Goal: Transaction & Acquisition: Book appointment/travel/reservation

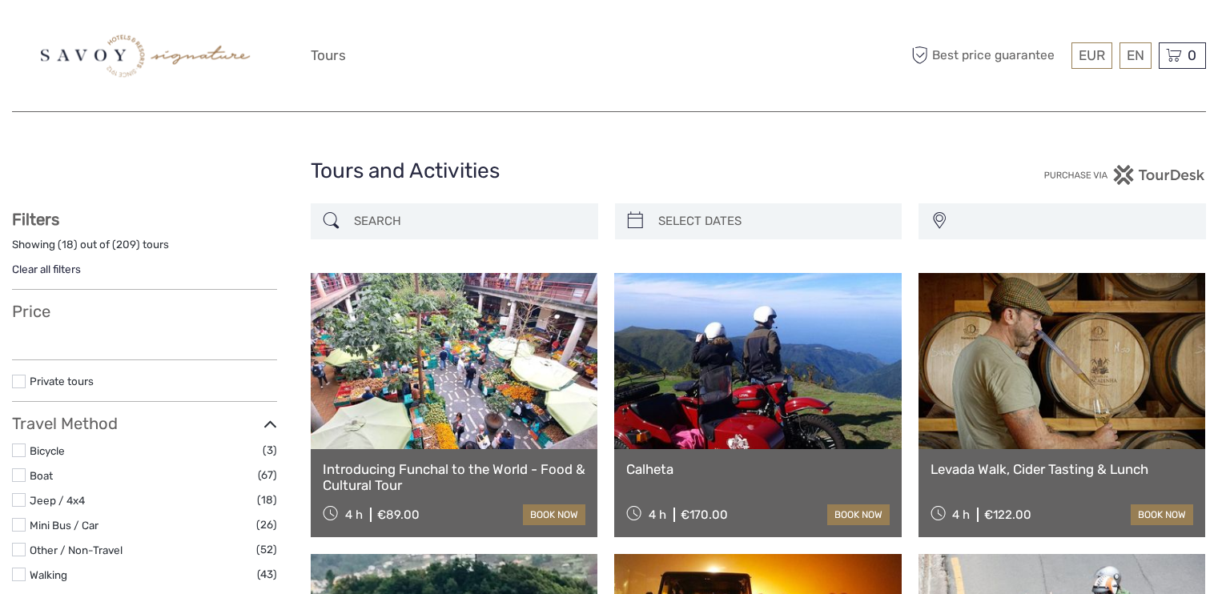
select select
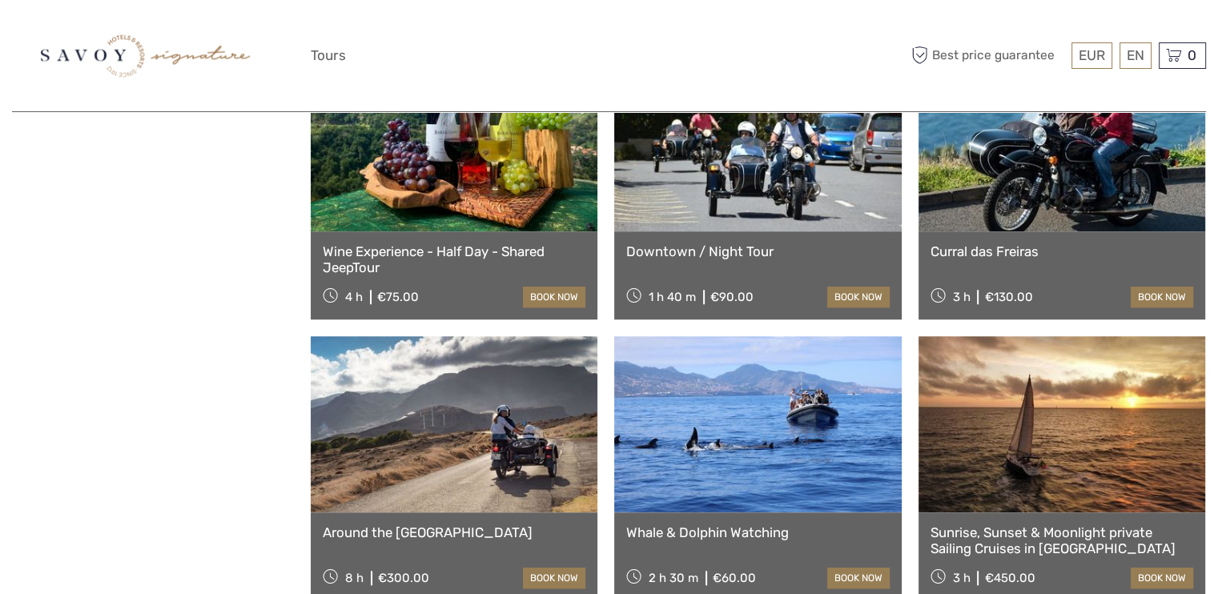
scroll to position [1121, 0]
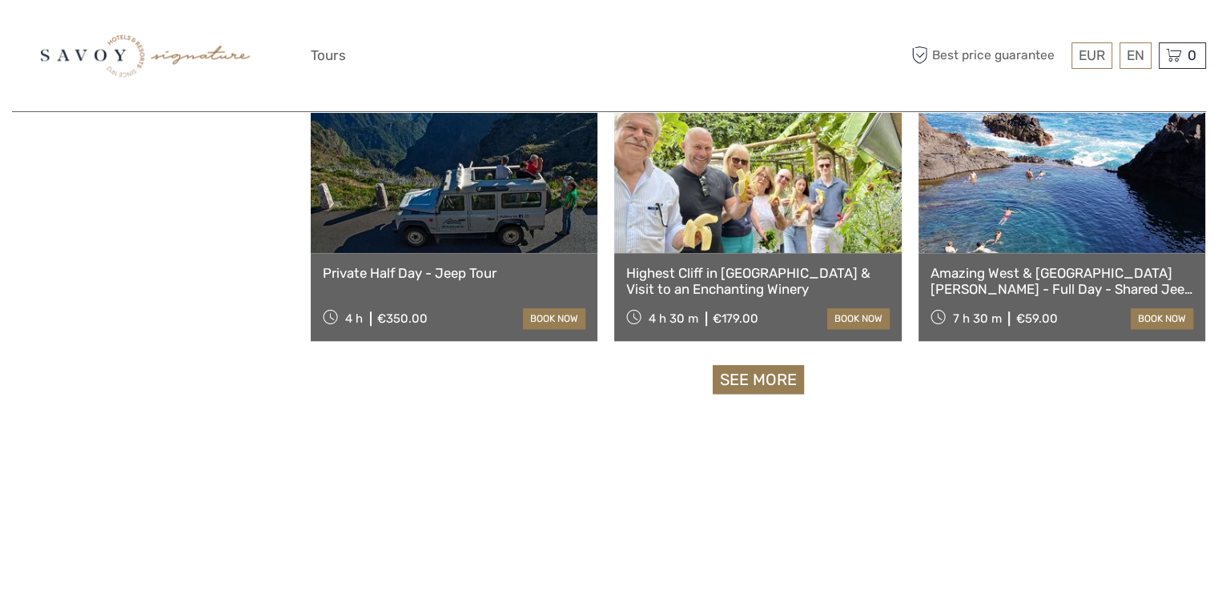
select select
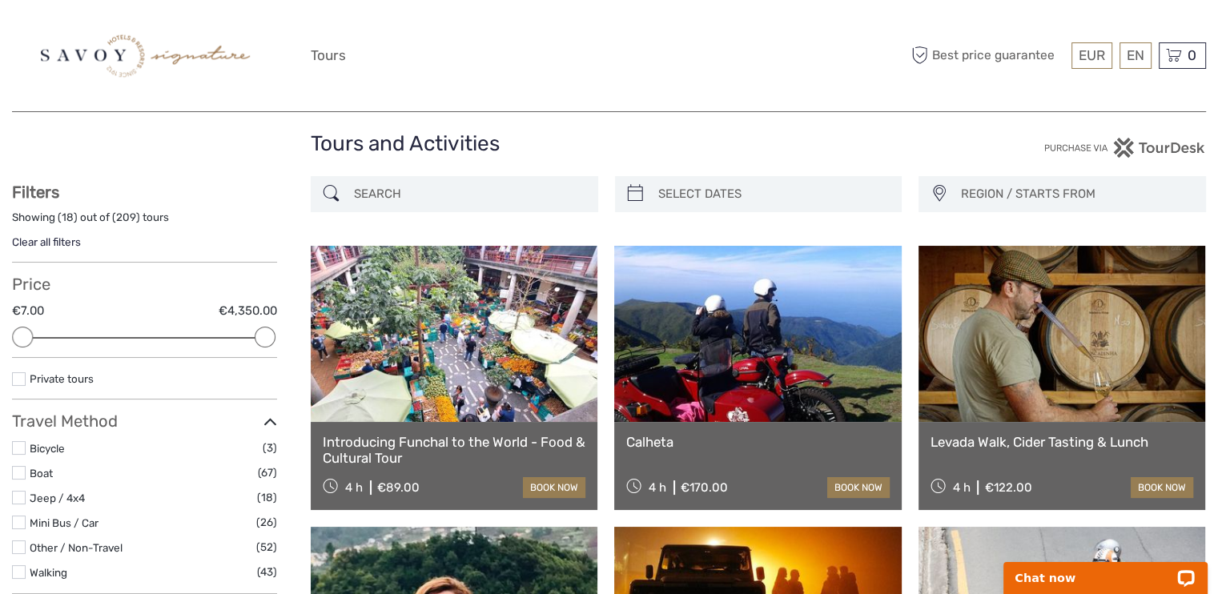
scroll to position [0, 0]
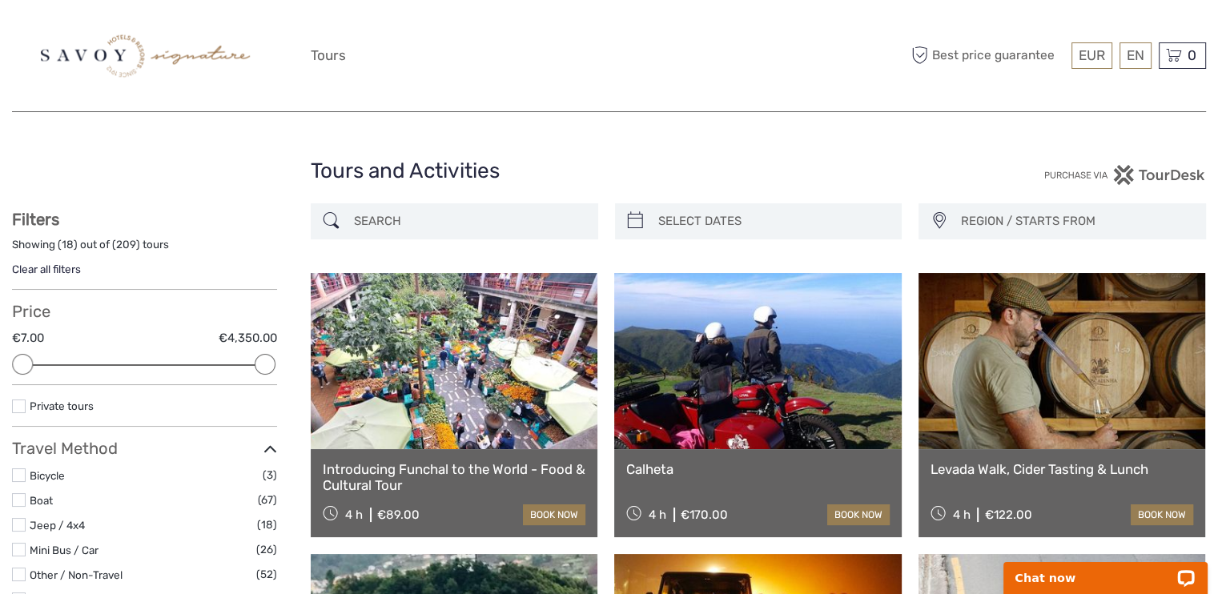
click at [508, 225] on input "search" at bounding box center [469, 221] width 243 height 28
type input "on tales"
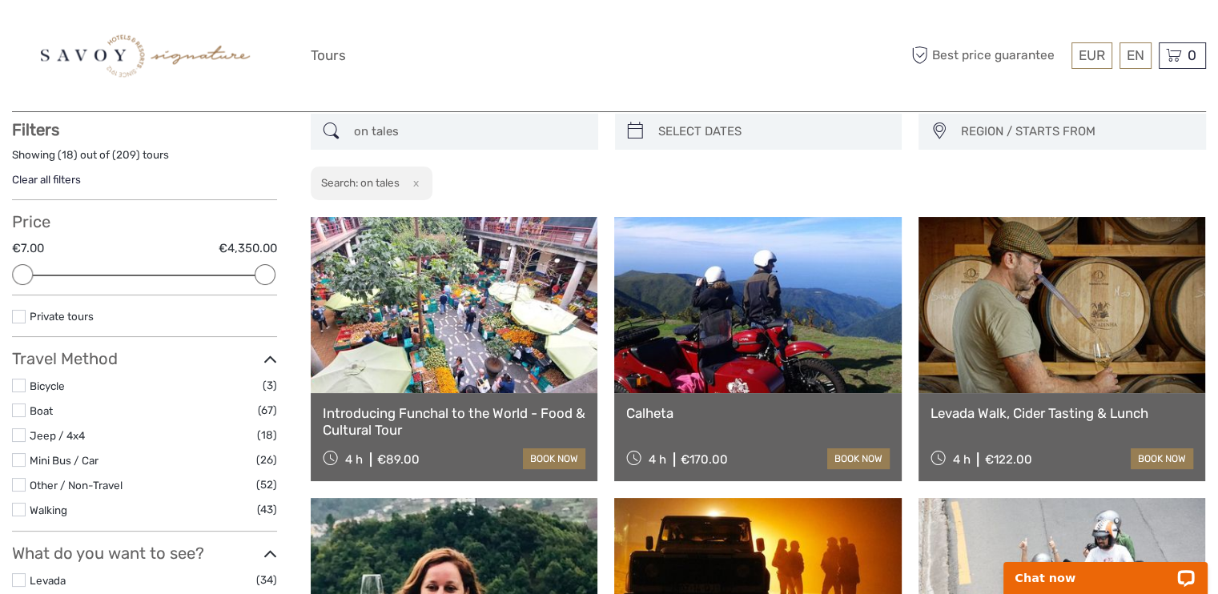
scroll to position [91, 0]
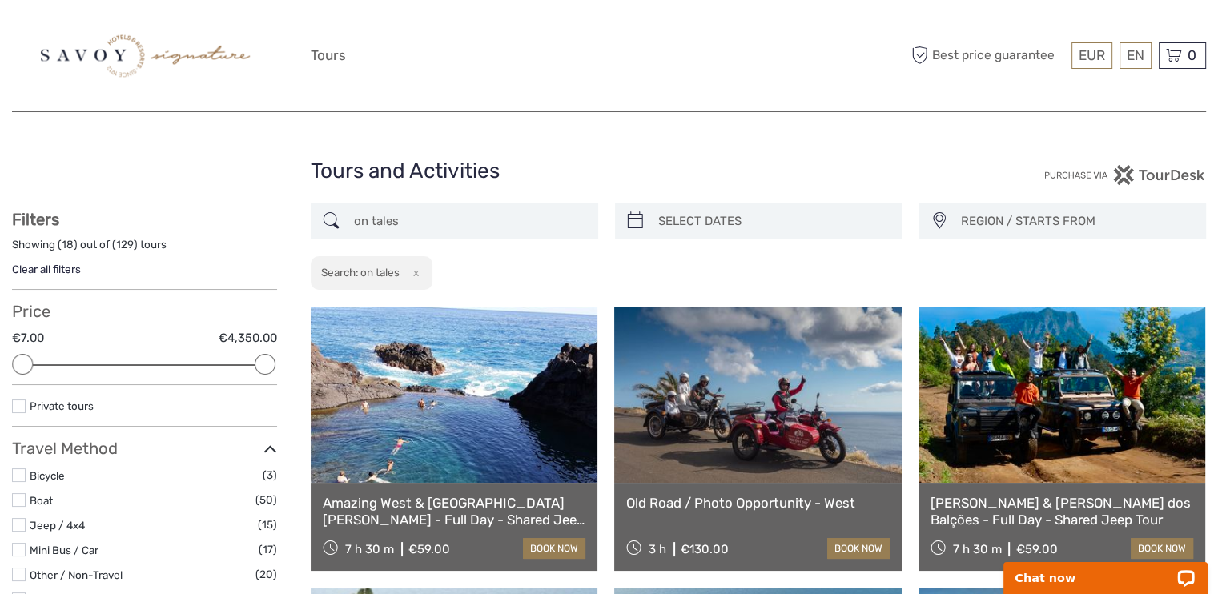
drag, startPoint x: 421, startPoint y: 217, endPoint x: 302, endPoint y: 231, distance: 120.2
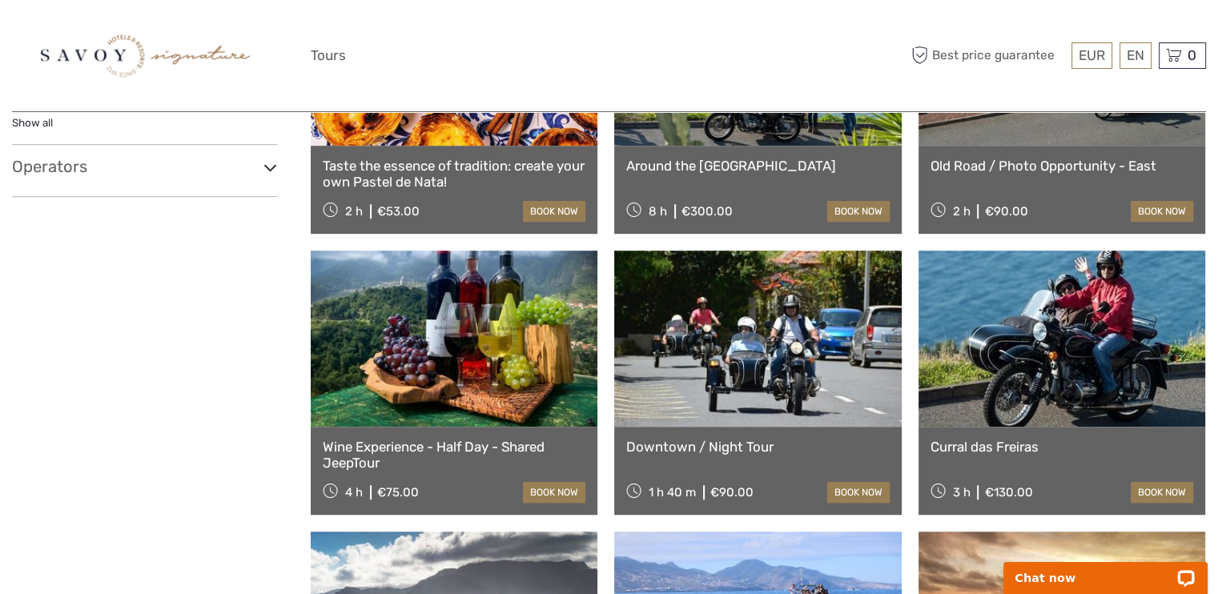
scroll to position [891, 0]
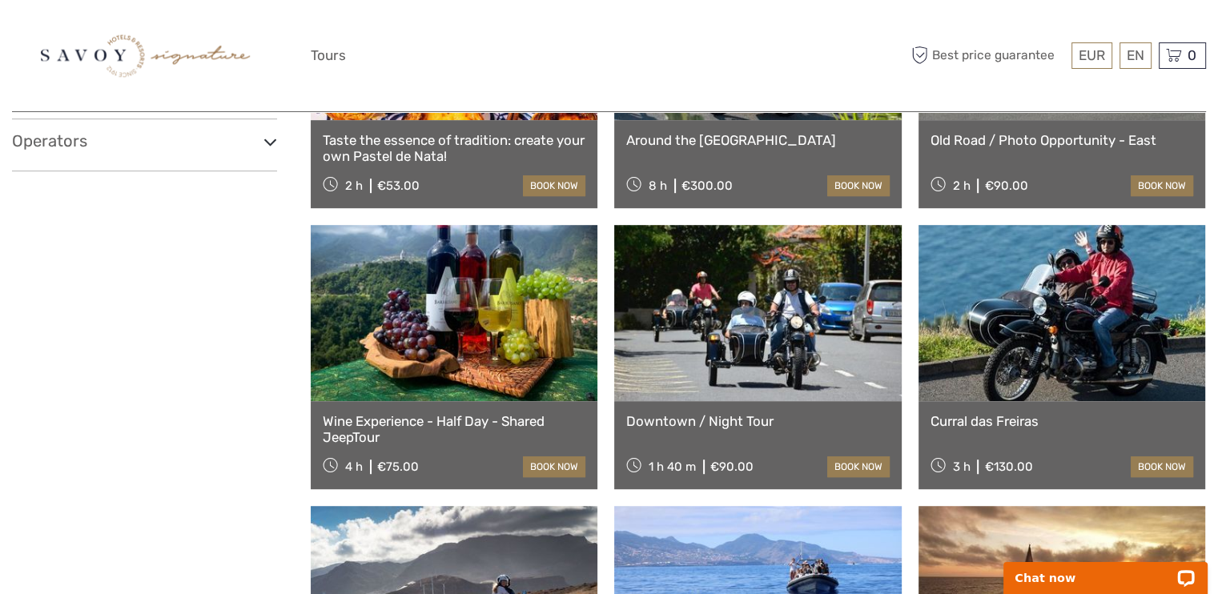
click at [125, 147] on h3 "Operators" at bounding box center [144, 140] width 265 height 19
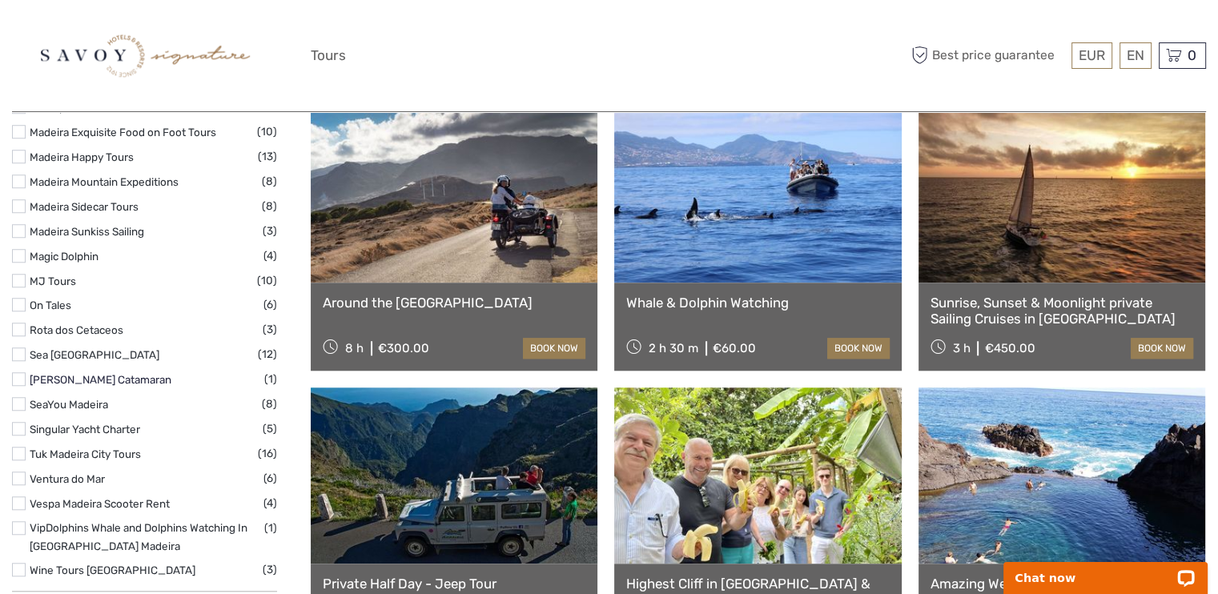
scroll to position [1292, 0]
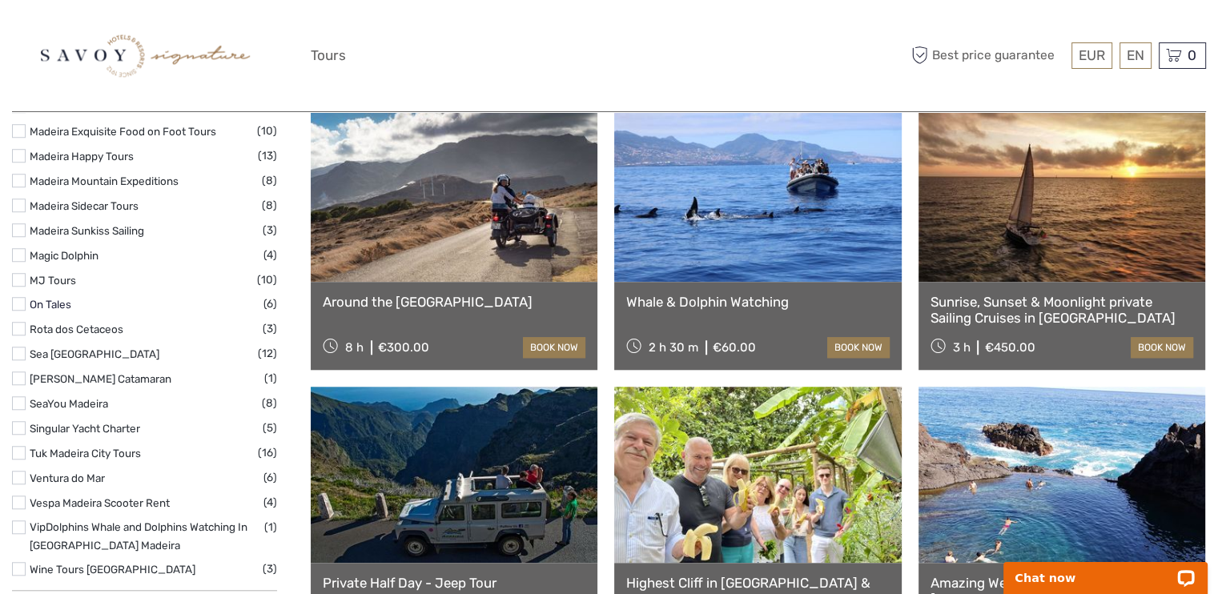
click at [70, 296] on label "On Tales" at bounding box center [147, 305] width 234 height 18
click at [0, 0] on input "checkbox" at bounding box center [0, 0] width 0 height 0
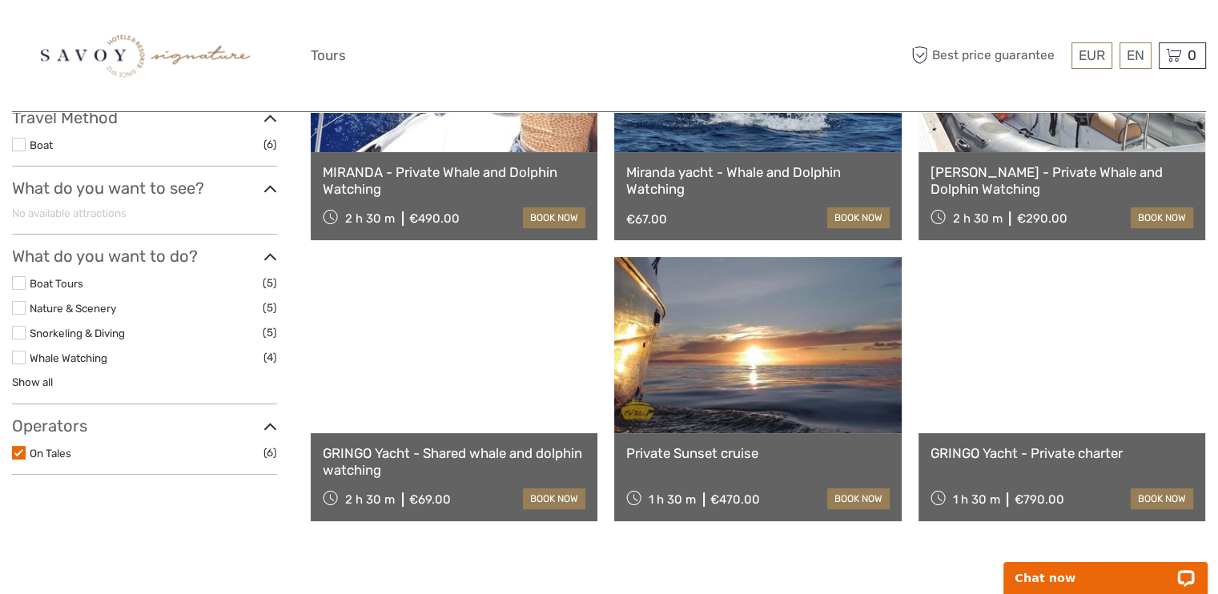
scroll to position [251, 0]
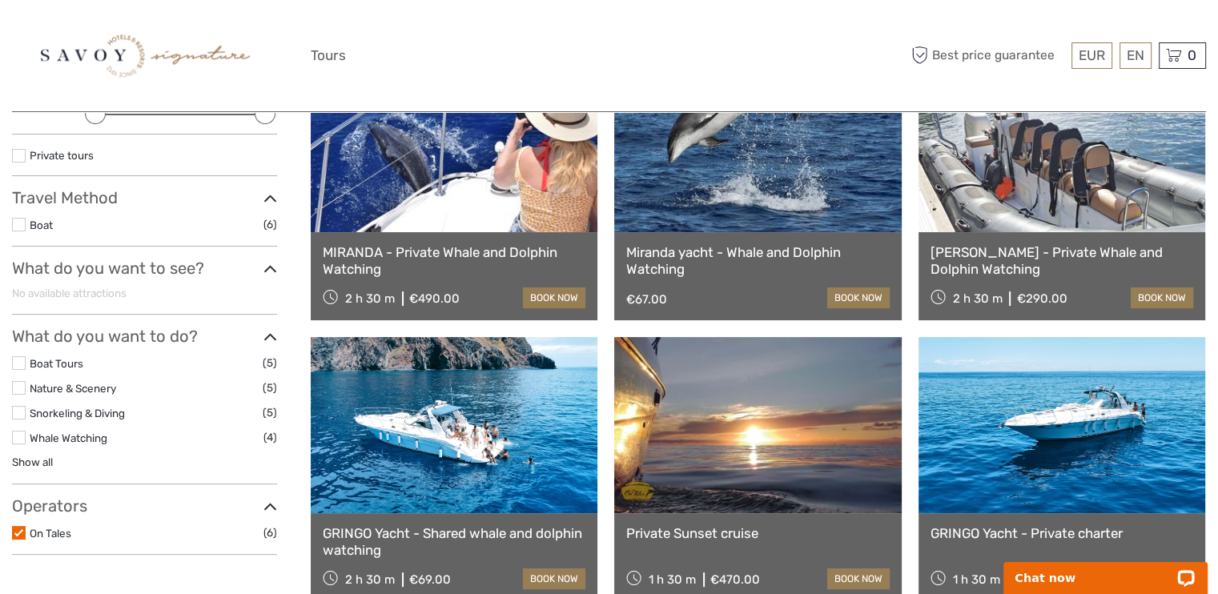
click at [858, 297] on link "book now" at bounding box center [858, 298] width 62 height 21
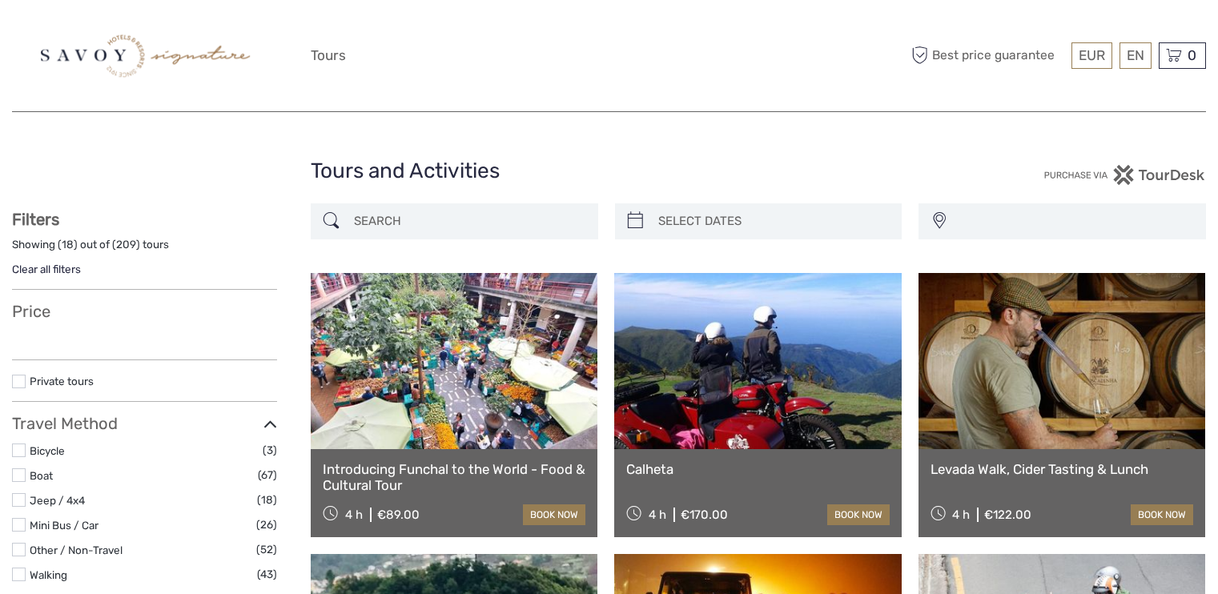
select select
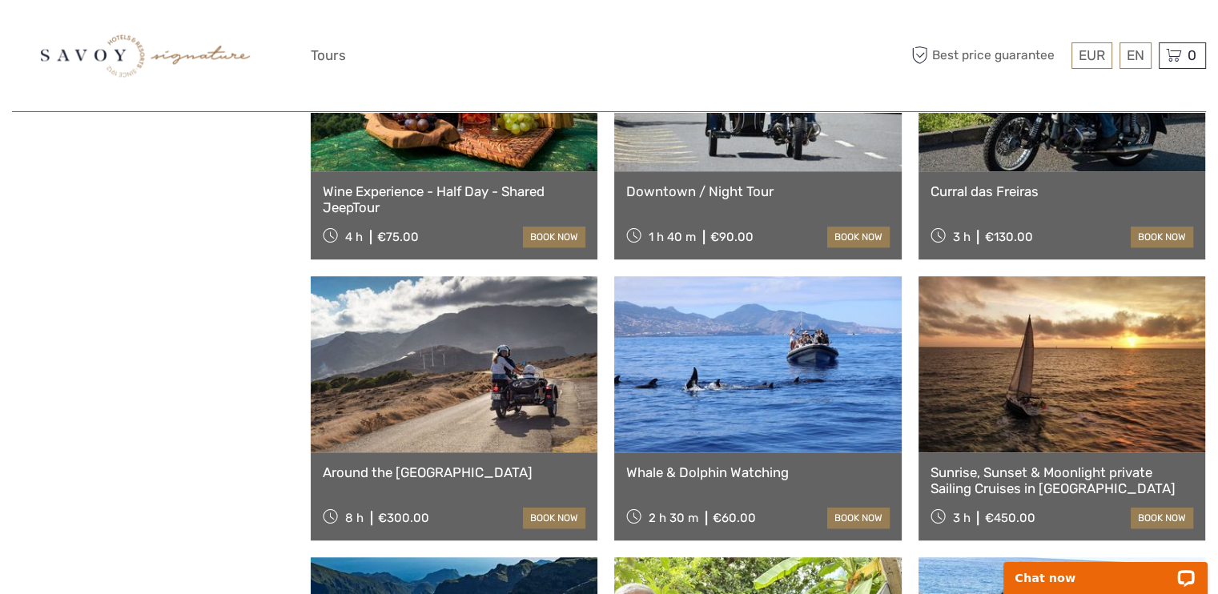
scroll to position [801, 0]
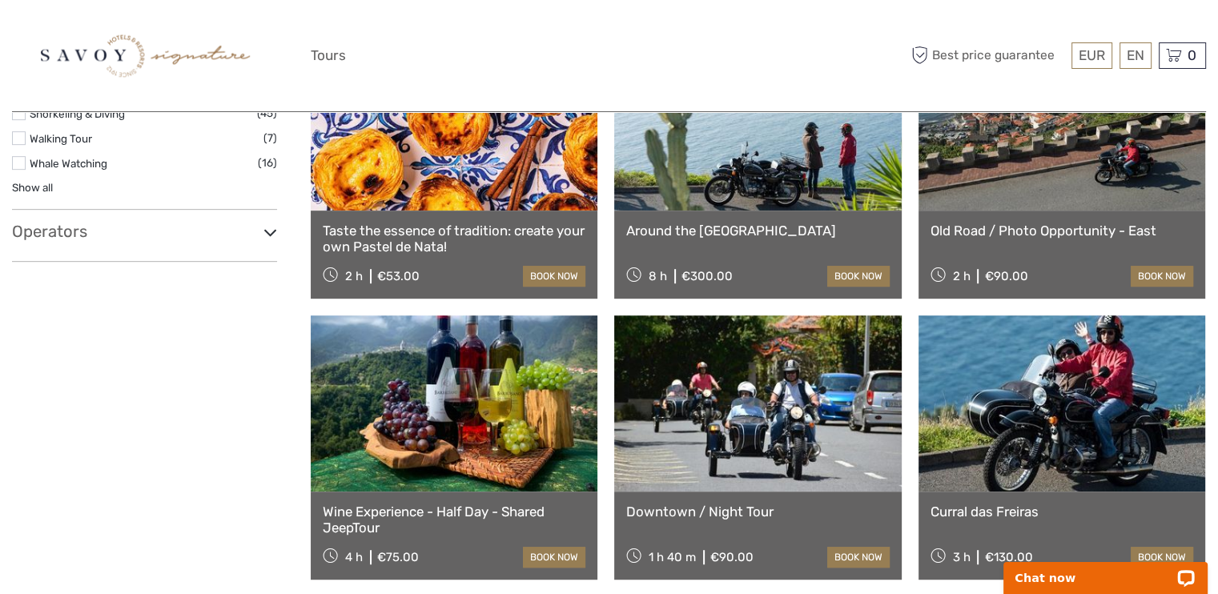
click at [107, 230] on h3 "Operators" at bounding box center [144, 231] width 265 height 19
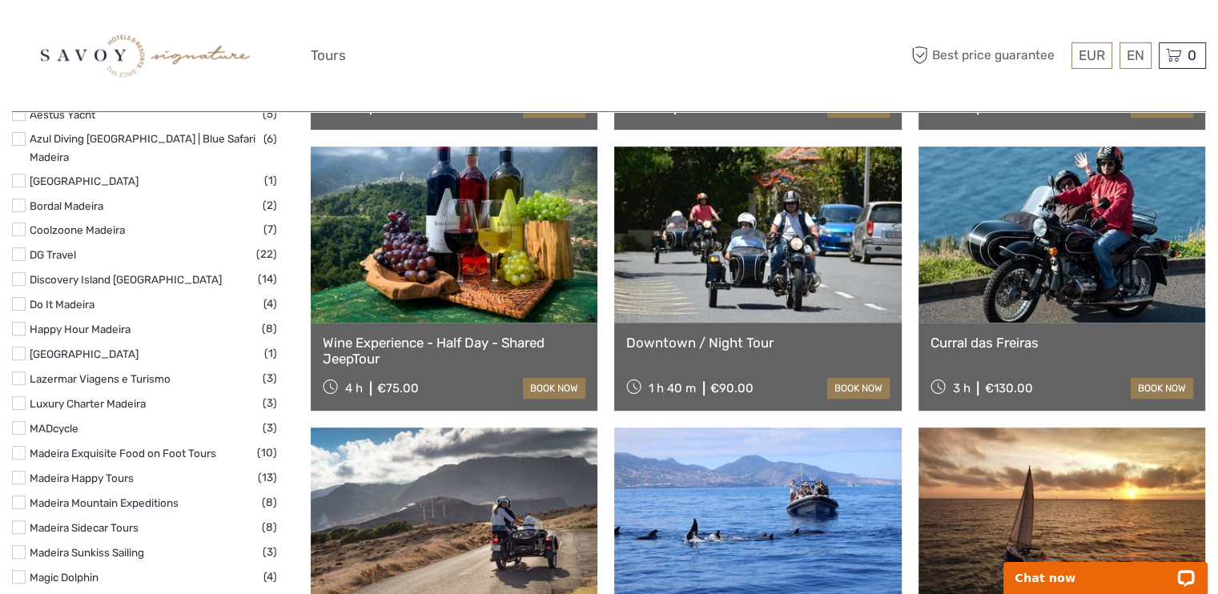
scroll to position [1201, 0]
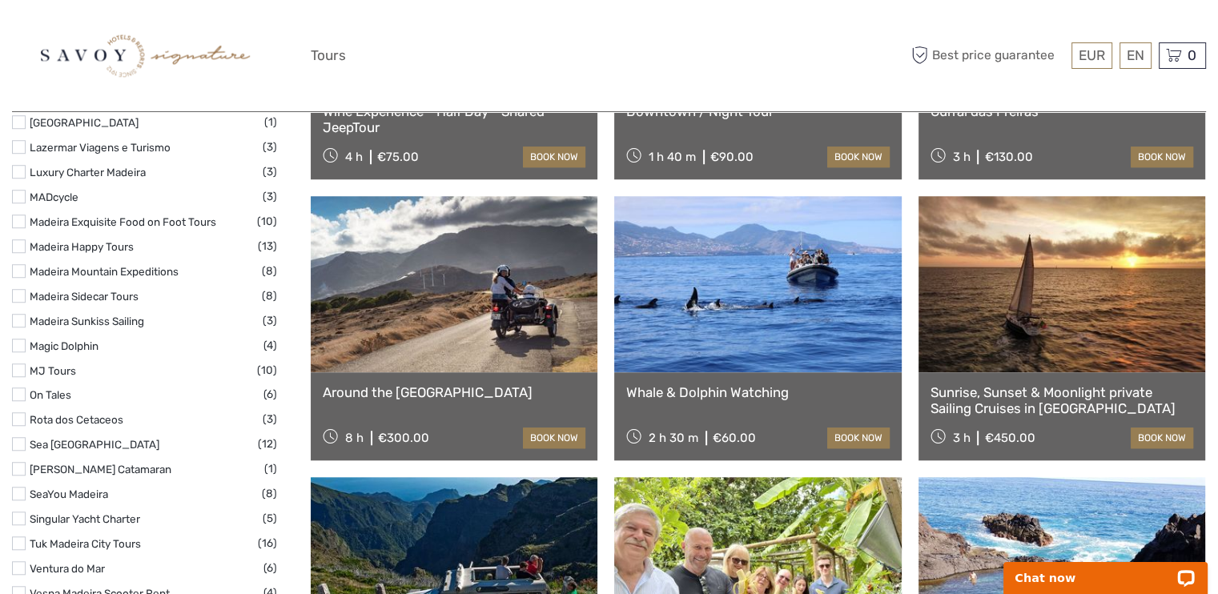
click at [43, 386] on label "On Tales" at bounding box center [147, 395] width 234 height 18
click at [0, 0] on input "checkbox" at bounding box center [0, 0] width 0 height 0
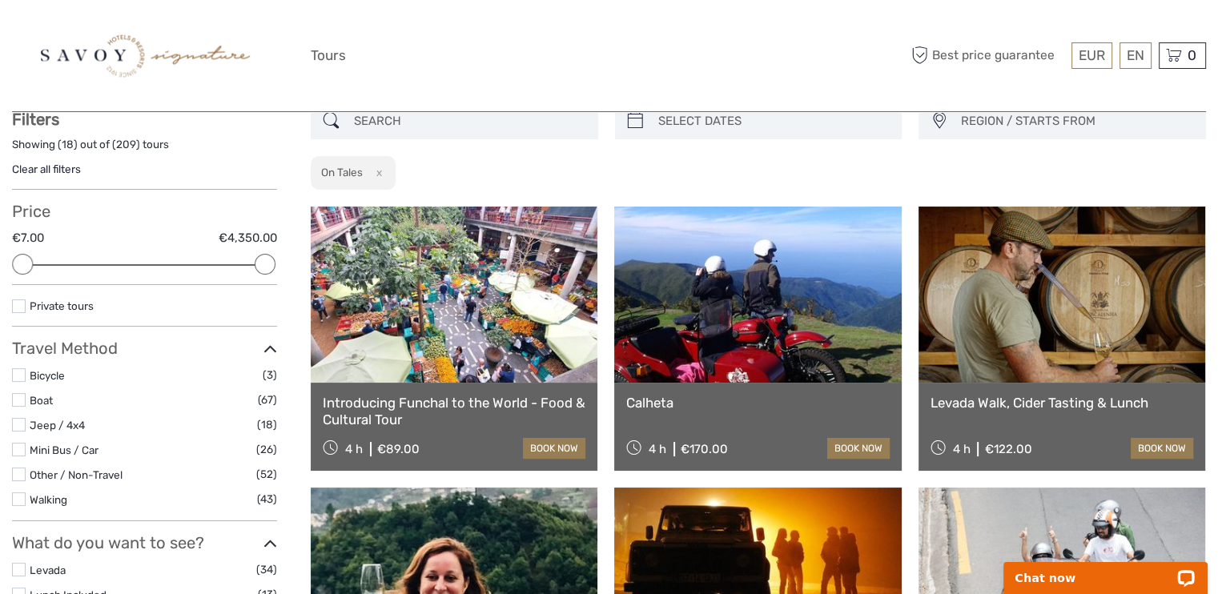
scroll to position [91, 0]
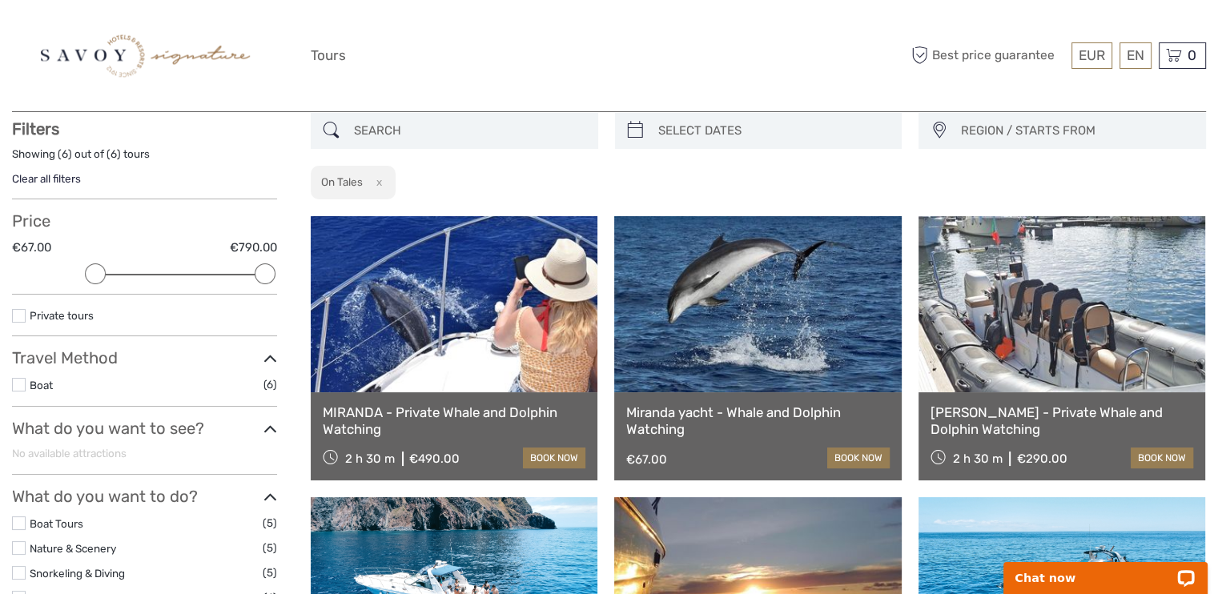
click at [815, 352] on link at bounding box center [757, 304] width 287 height 176
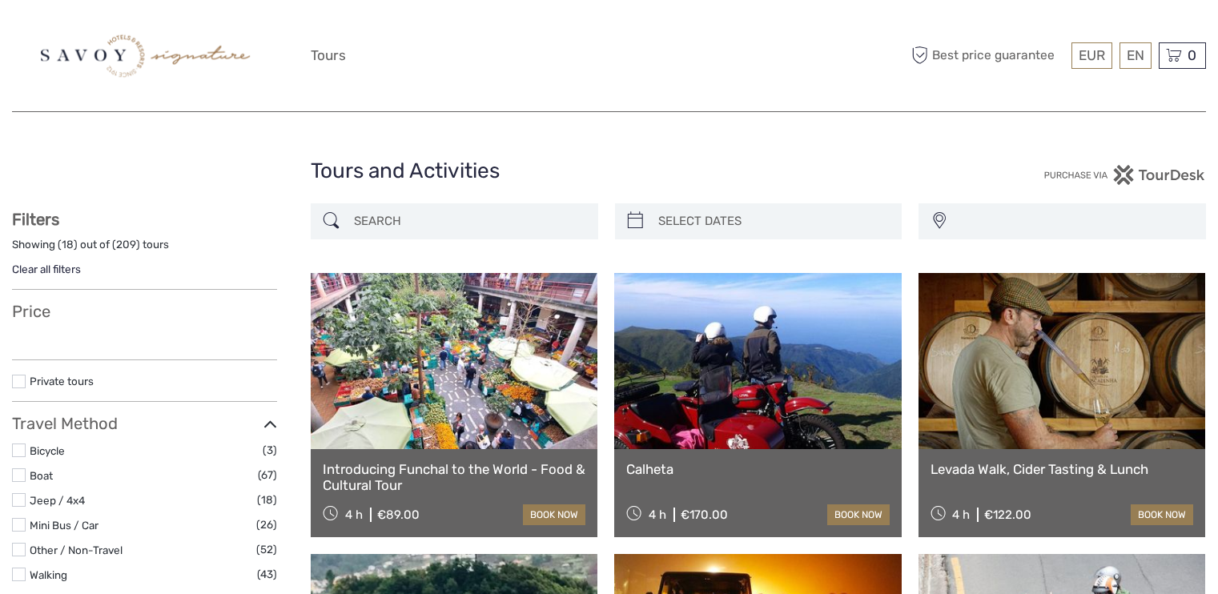
select select
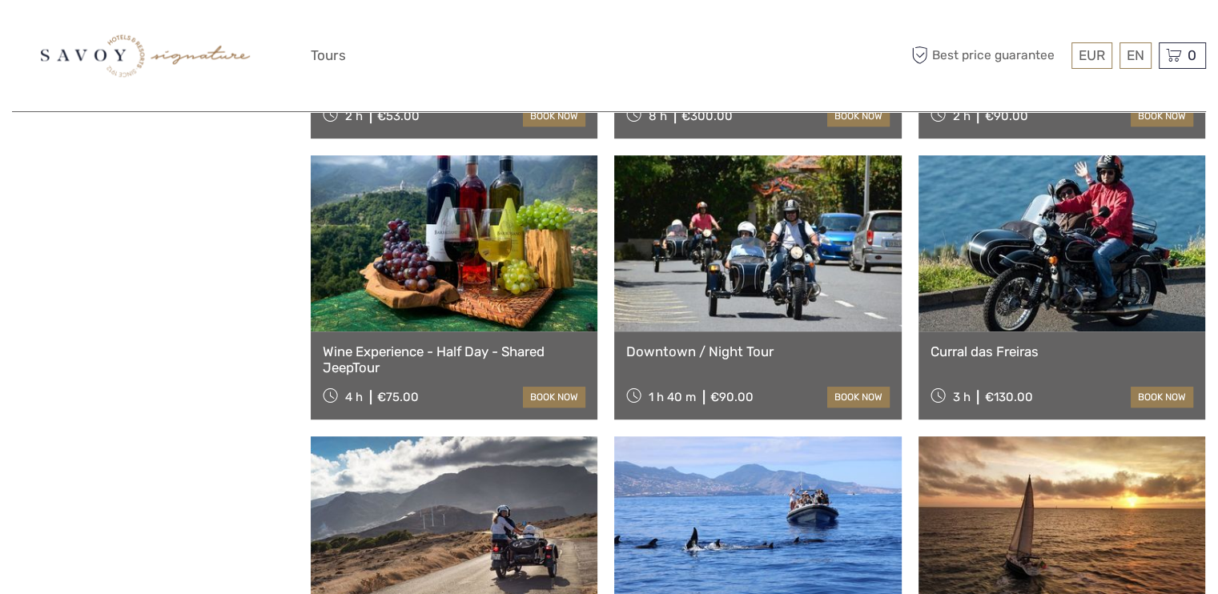
select select
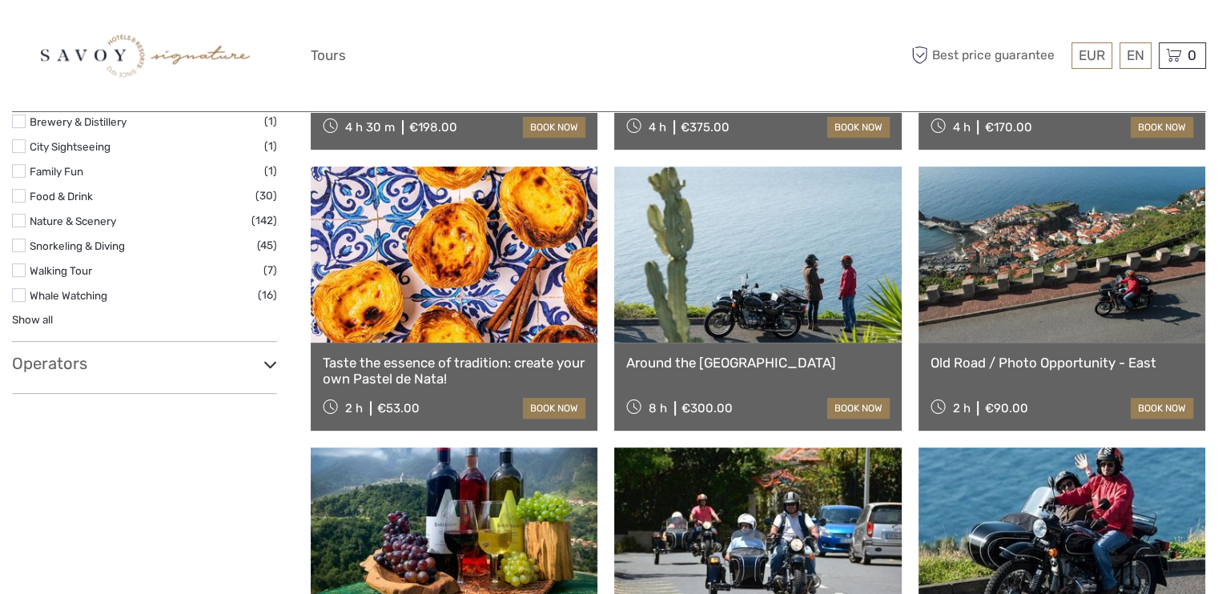
scroll to position [666, 0]
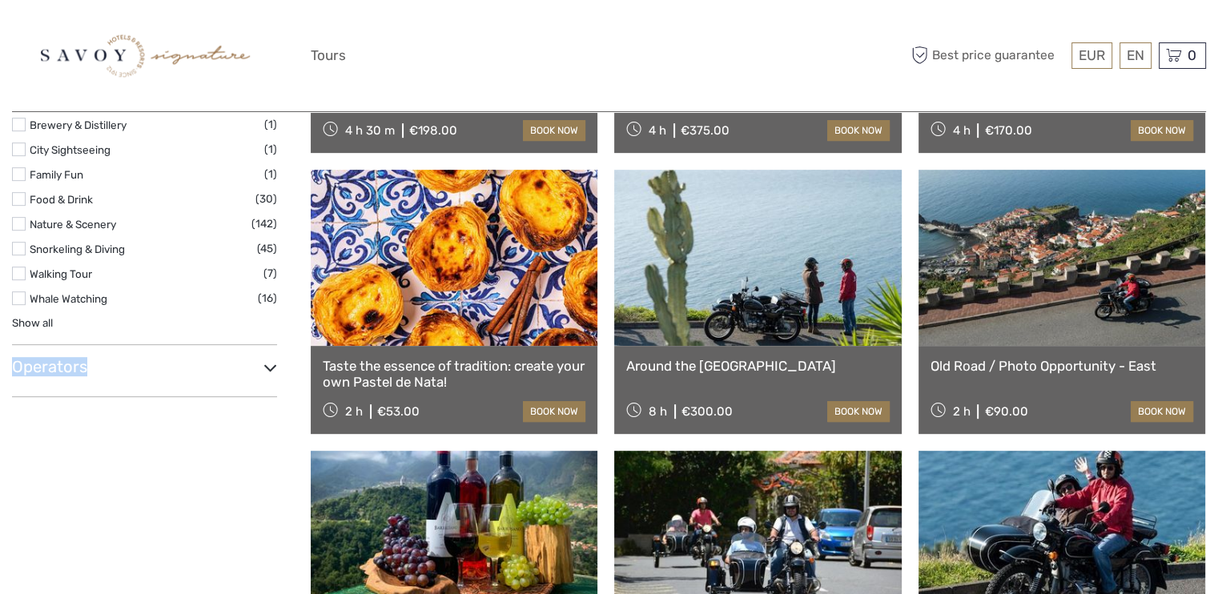
drag, startPoint x: 195, startPoint y: 341, endPoint x: 195, endPoint y: 351, distance: 9.6
click at [269, 366] on icon at bounding box center [271, 368] width 14 height 22
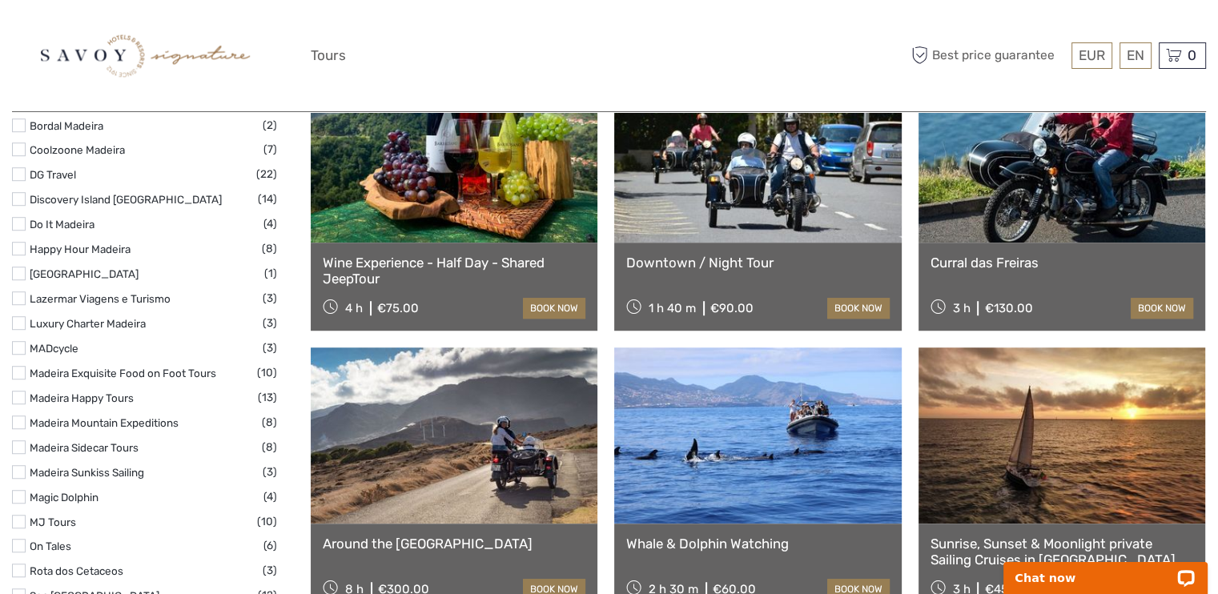
scroll to position [1146, 0]
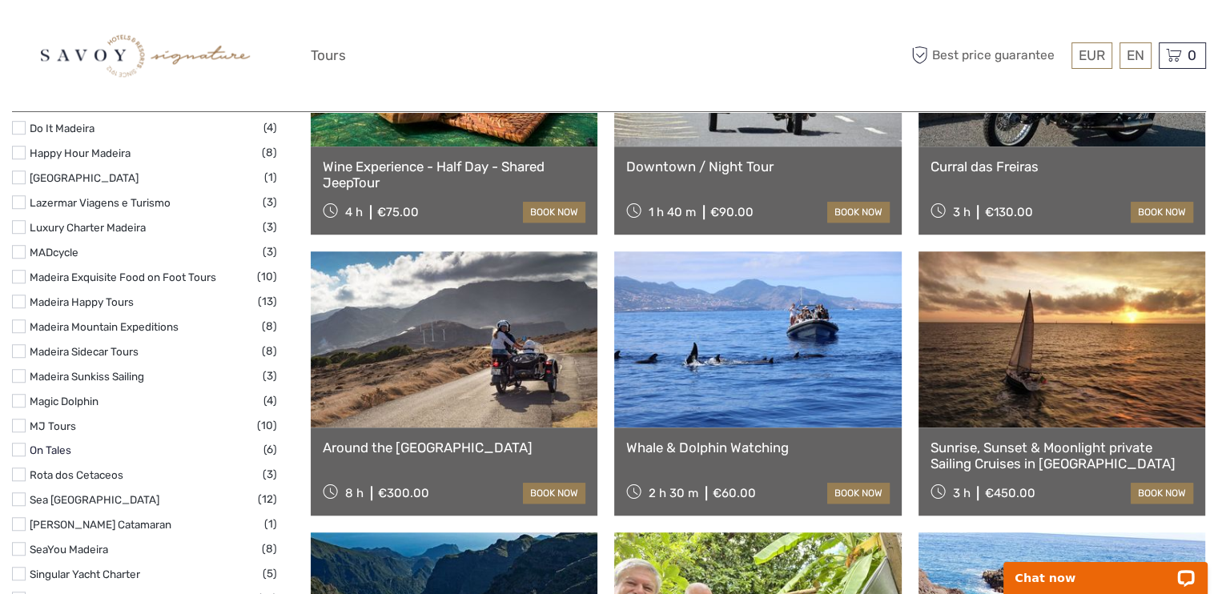
click at [58, 444] on link "On Tales" at bounding box center [51, 450] width 42 height 13
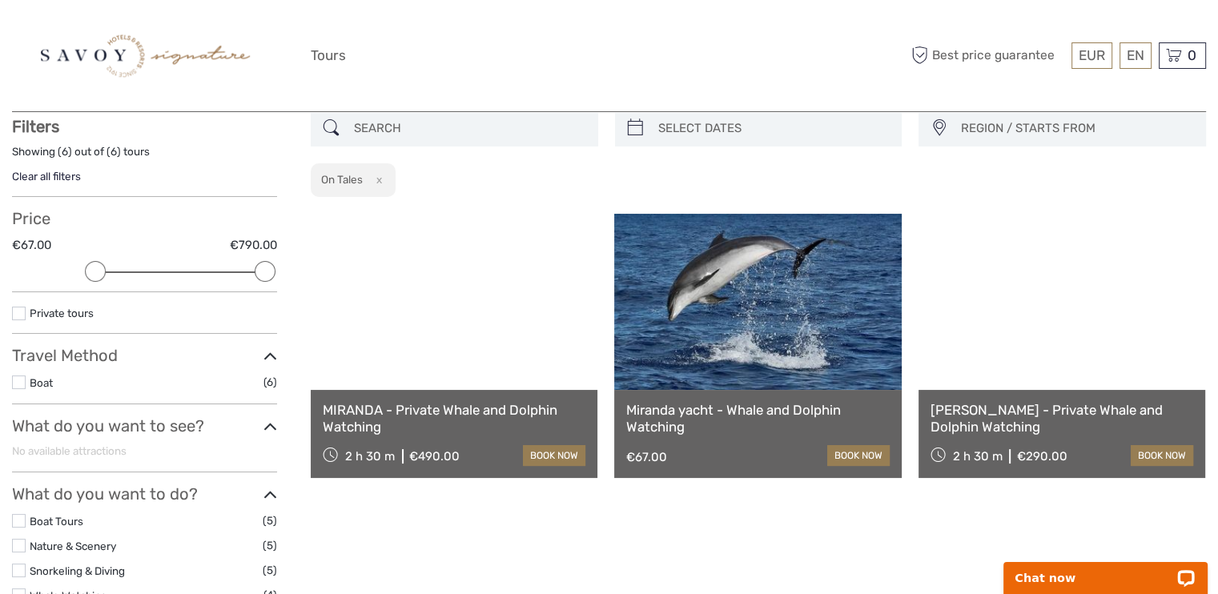
scroll to position [91, 0]
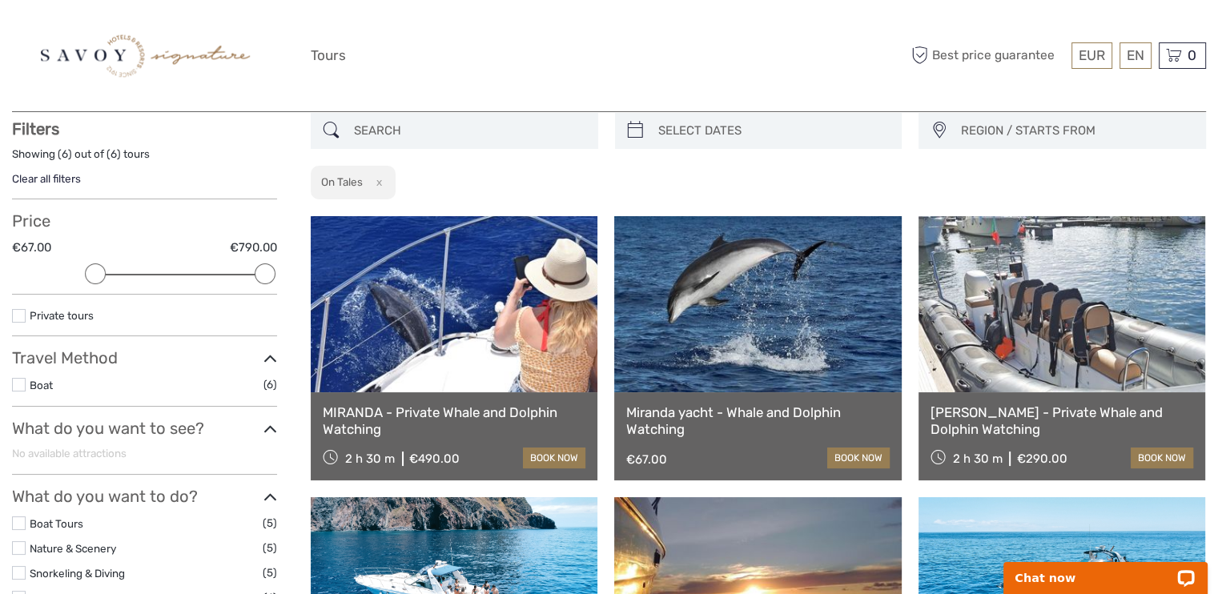
click at [444, 390] on link at bounding box center [454, 304] width 287 height 176
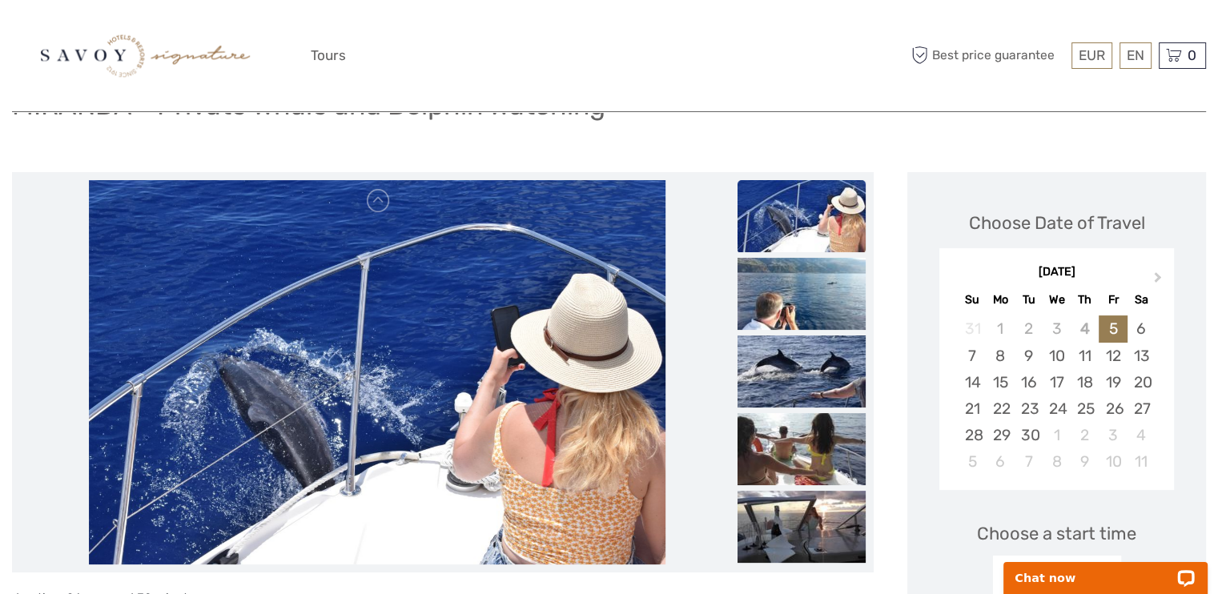
scroll to position [240, 0]
